Goal: Transaction & Acquisition: Purchase product/service

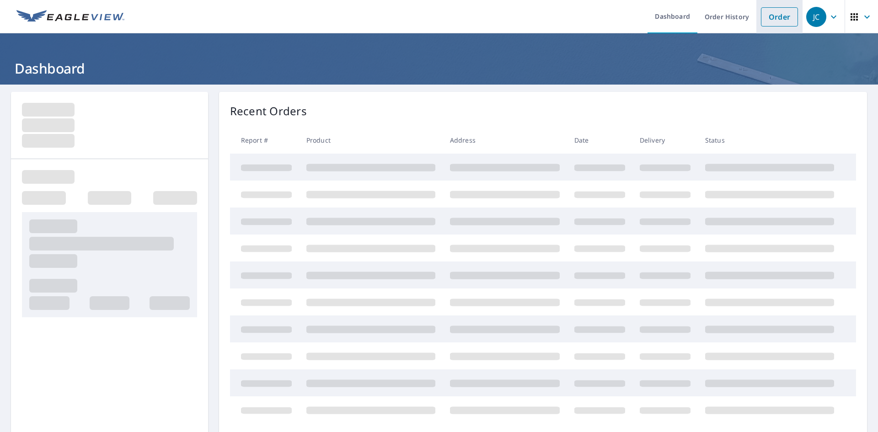
click at [783, 16] on link "Order" at bounding box center [779, 16] width 37 height 19
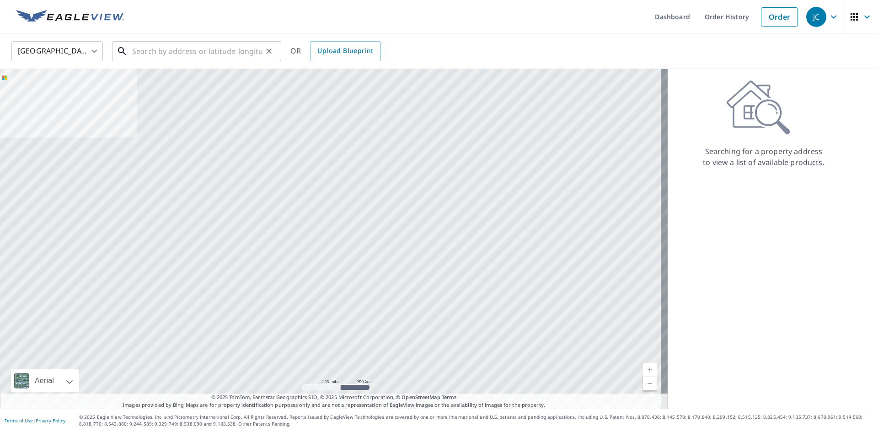
click at [234, 50] on input "text" at bounding box center [197, 51] width 130 height 26
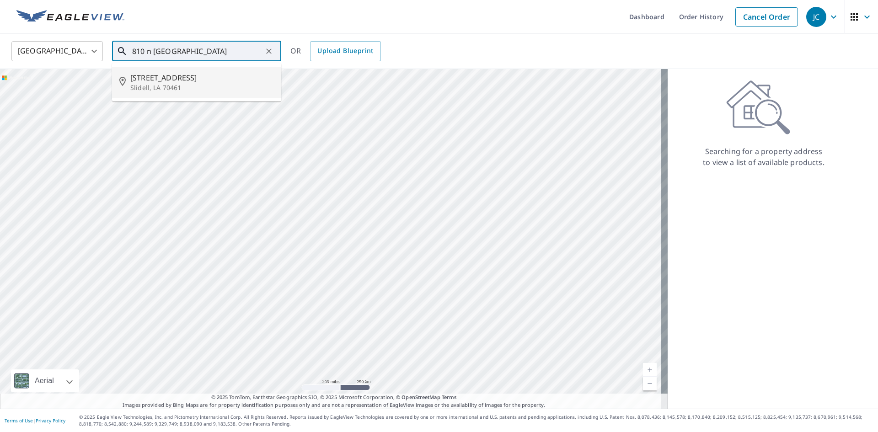
click at [160, 84] on p "Slidell, LA 70461" at bounding box center [202, 87] width 144 height 9
type input "[STREET_ADDRESS]"
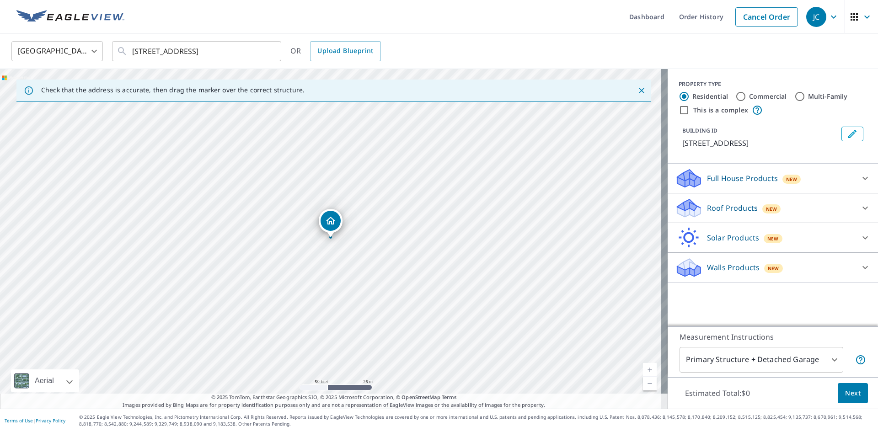
click at [733, 210] on p "Roof Products" at bounding box center [732, 208] width 51 height 11
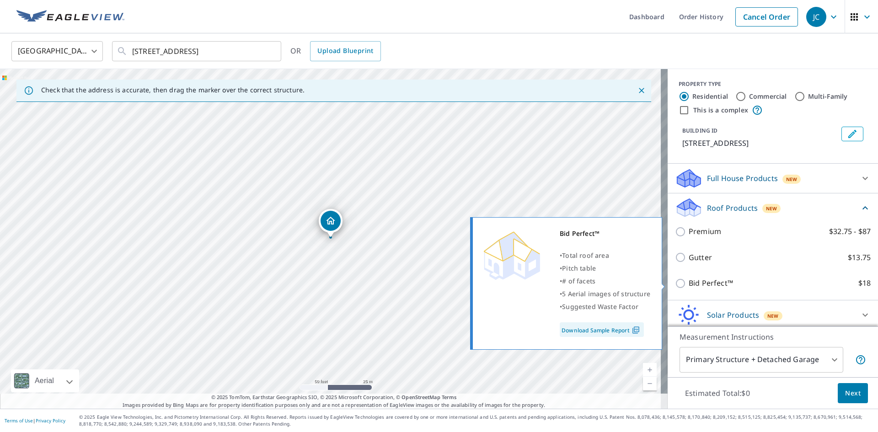
click at [694, 280] on p "Bid Perfect™" at bounding box center [711, 283] width 44 height 11
click at [689, 280] on input "Bid Perfect™ $18" at bounding box center [682, 283] width 14 height 11
checkbox input "true"
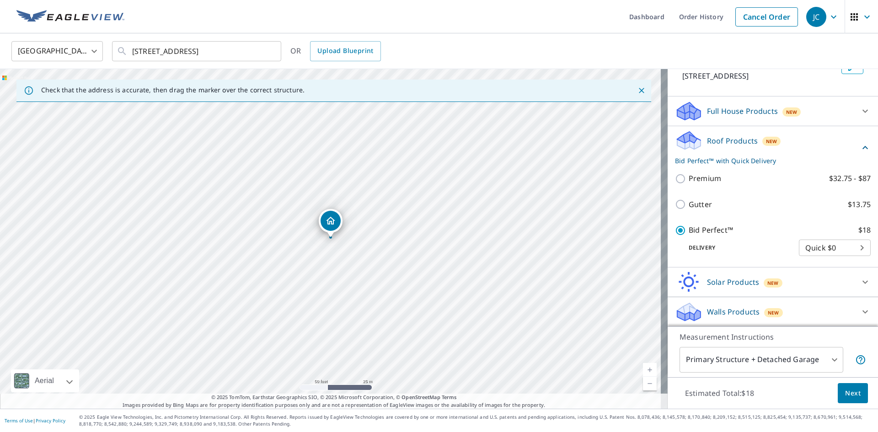
scroll to position [68, 0]
click at [845, 390] on span "Next" at bounding box center [853, 393] width 16 height 11
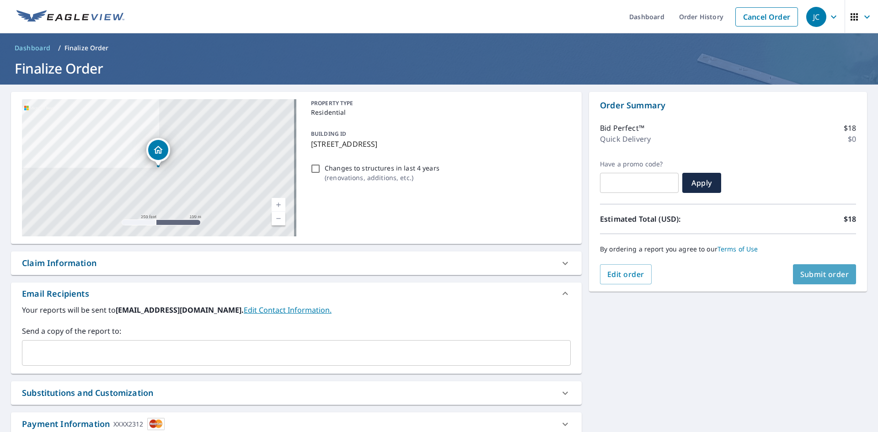
click at [813, 277] on span "Submit order" at bounding box center [824, 274] width 49 height 10
